Goal: Find specific page/section: Find specific page/section

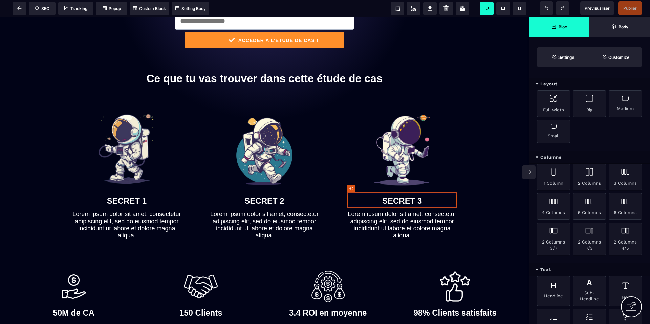
scroll to position [290, 0]
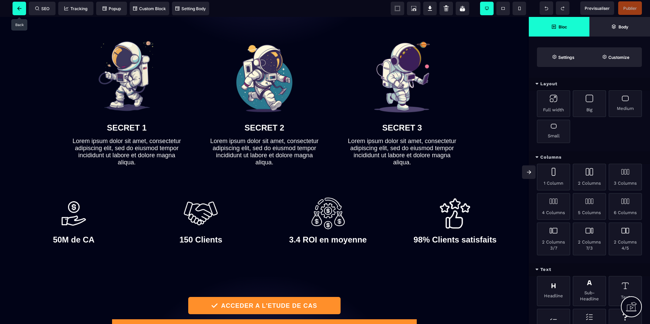
click at [18, 8] on icon at bounding box center [19, 8] width 4 height 4
